Goal: Task Accomplishment & Management: Complete application form

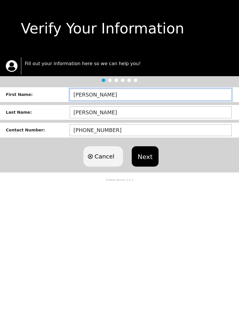
click at [163, 95] on input "[PERSON_NAME]" at bounding box center [151, 95] width 162 height 12
type input "J"
type input "JONKERIA"
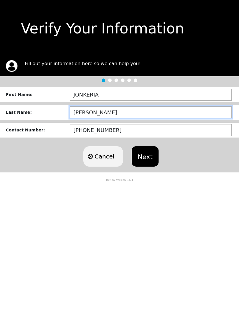
click at [137, 116] on input "[PERSON_NAME]" at bounding box center [151, 112] width 162 height 12
type input "C"
type input "HAM"
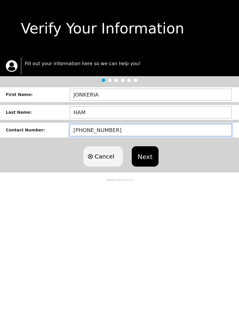
click at [158, 128] on input "[PHONE_NUMBER]" at bounding box center [151, 130] width 162 height 12
type input "(3__)-___-____"
type input "[PHONE_NUMBER]"
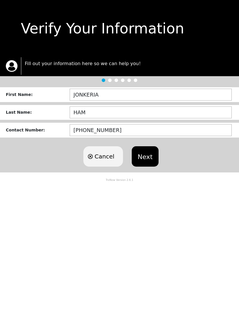
click at [152, 159] on button "Next" at bounding box center [145, 156] width 26 height 20
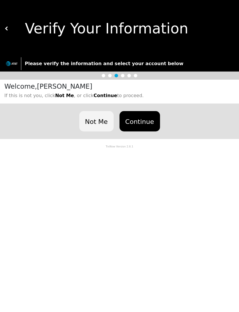
click at [142, 120] on button "Continue" at bounding box center [139, 121] width 40 height 20
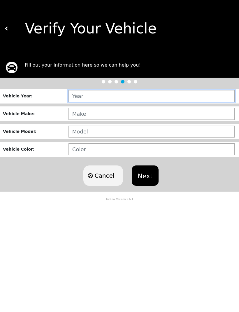
click at [137, 95] on input "text" at bounding box center [151, 96] width 166 height 12
type input "2008"
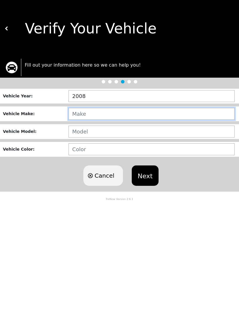
click at [117, 116] on input "text" at bounding box center [151, 114] width 166 height 12
type input "CHRYSLER"
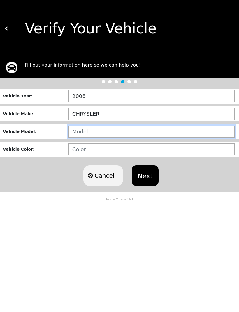
click at [146, 133] on input "text" at bounding box center [151, 132] width 166 height 12
type input "PT CRUISER"
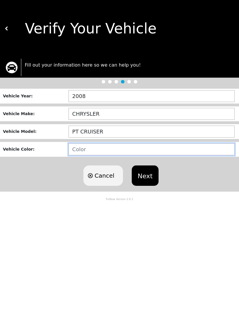
click at [178, 151] on input "text" at bounding box center [151, 149] width 166 height 12
type input "GRAY"
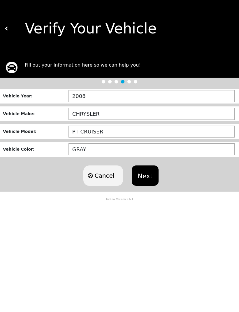
click at [143, 179] on button "Next" at bounding box center [145, 176] width 26 height 20
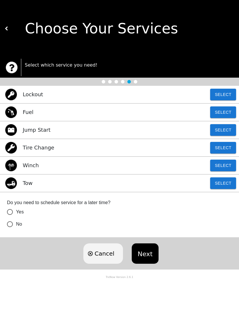
click at [222, 183] on button "Select" at bounding box center [223, 183] width 26 height 12
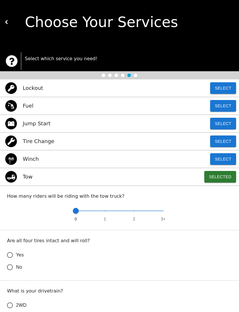
scroll to position [7, 0]
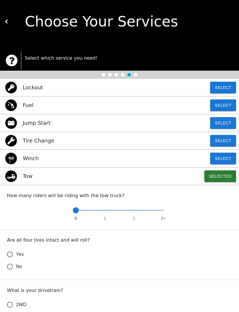
click at [13, 254] on input "Yes" at bounding box center [10, 255] width 12 height 12
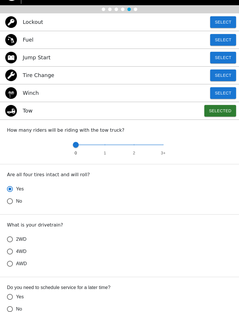
scroll to position [72, 0]
click at [11, 240] on input "2WD" at bounding box center [10, 239] width 12 height 12
radio input "true"
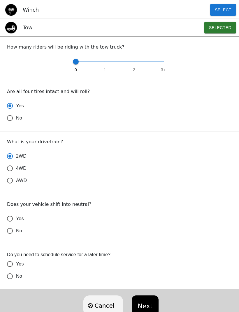
scroll to position [156, 0]
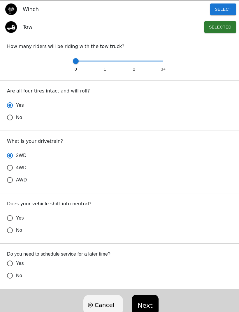
click at [13, 216] on input "Yes" at bounding box center [10, 218] width 12 height 12
radio input "false"
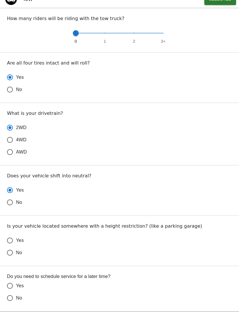
scroll to position [186, 0]
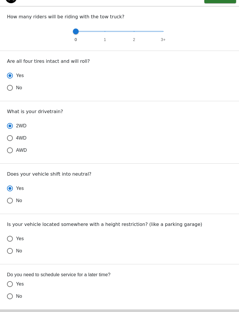
click at [15, 252] on input "No" at bounding box center [10, 251] width 12 height 12
radio input "false"
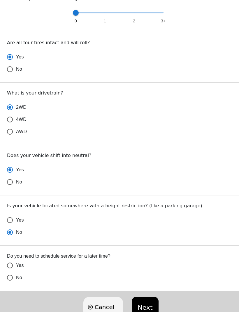
scroll to position [207, 0]
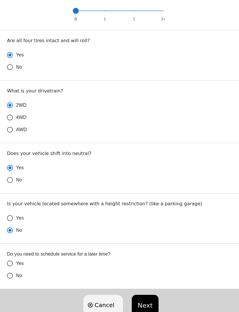
click at [15, 274] on input "No" at bounding box center [10, 276] width 12 height 12
radio input "false"
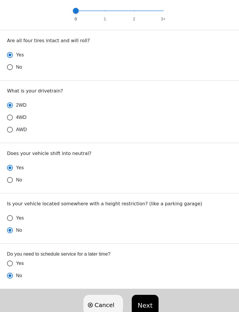
click at [148, 305] on button "Next" at bounding box center [145, 305] width 26 height 20
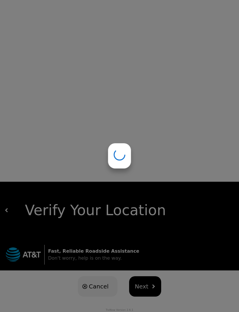
scroll to position [0, 0]
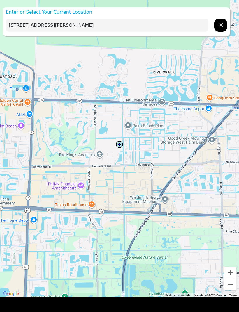
click at [177, 26] on input "[STREET_ADDRESS][PERSON_NAME]" at bounding box center [107, 25] width 202 height 13
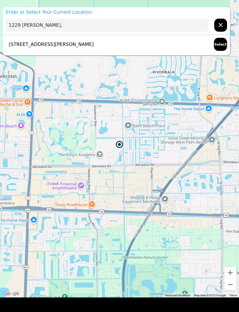
type input "1229"
click at [155, 50] on div "[STREET_ADDRESS] Select" at bounding box center [116, 44] width 227 height 19
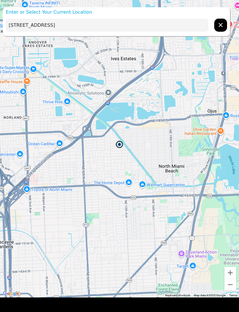
click at [164, 23] on input "[STREET_ADDRESS]" at bounding box center [107, 25] width 202 height 13
click at [204, 13] on p "Enter or Select Your Current Location" at bounding box center [116, 12] width 227 height 7
click at [146, 25] on input "[STREET_ADDRESS]" at bounding box center [107, 25] width 202 height 13
click at [156, 24] on input "[STREET_ADDRESS]" at bounding box center [107, 25] width 202 height 13
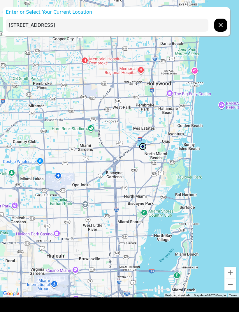
click at [38, 12] on p "Enter or Select Your Current Location" at bounding box center [116, 12] width 227 height 7
click at [154, 23] on input "[STREET_ADDRESS]" at bounding box center [107, 25] width 202 height 13
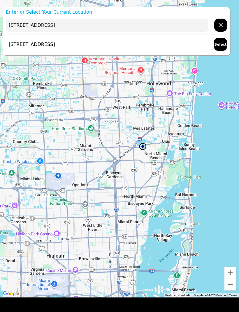
click at [220, 45] on button "Select" at bounding box center [220, 44] width 13 height 13
type input "[STREET_ADDRESS]"
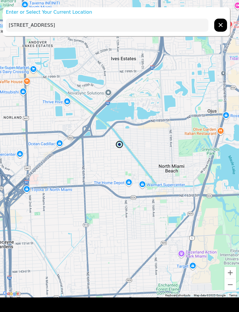
click at [224, 28] on button "hidden" at bounding box center [220, 25] width 13 height 13
click at [176, 25] on input "text" at bounding box center [107, 25] width 202 height 13
type input "1130"
